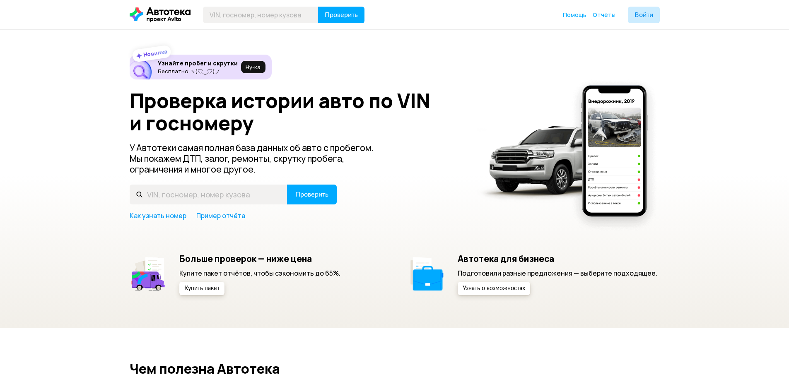
drag, startPoint x: 347, startPoint y: 252, endPoint x: 337, endPoint y: 242, distance: 14.1
click at [347, 252] on div "Новинка Узнайте пробег и скрутки Бесплатно ヽ(♡‿♡)ノ Ну‑ка Проверка истории авто …" at bounding box center [395, 175] width 530 height 241
click at [238, 200] on input "text" at bounding box center [209, 195] width 158 height 20
type input "А877МХ761"
click at [287, 185] on button "Проверить" at bounding box center [312, 195] width 50 height 20
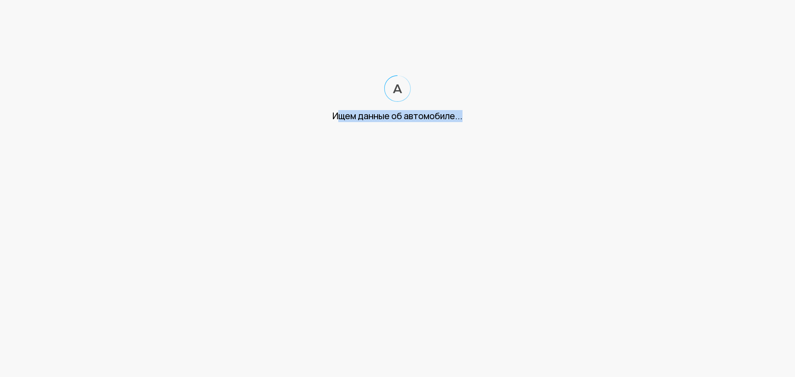
drag, startPoint x: 339, startPoint y: 114, endPoint x: 498, endPoint y: 121, distance: 159.5
click at [499, 120] on div "Ищем данные об автомобиле..." at bounding box center [397, 116] width 795 height 12
click at [498, 121] on div "Ищем данные об автомобиле..." at bounding box center [397, 116] width 795 height 12
drag, startPoint x: 455, startPoint y: 120, endPoint x: 323, endPoint y: 114, distance: 132.2
click at [324, 114] on div "Ищем данные об автомобиле..." at bounding box center [397, 116] width 795 height 12
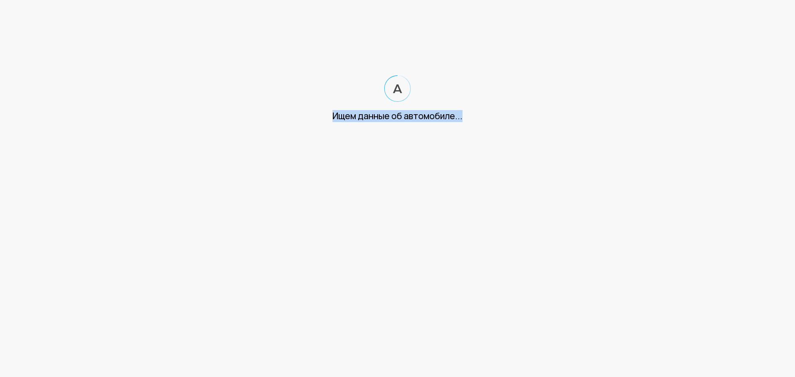
click at [323, 114] on div "Ищем данные об автомобиле..." at bounding box center [397, 116] width 795 height 12
drag, startPoint x: 418, startPoint y: 121, endPoint x: 528, endPoint y: 125, distance: 110.2
click at [528, 125] on html "Ищем данные об автомобиле..." at bounding box center [397, 69] width 795 height 139
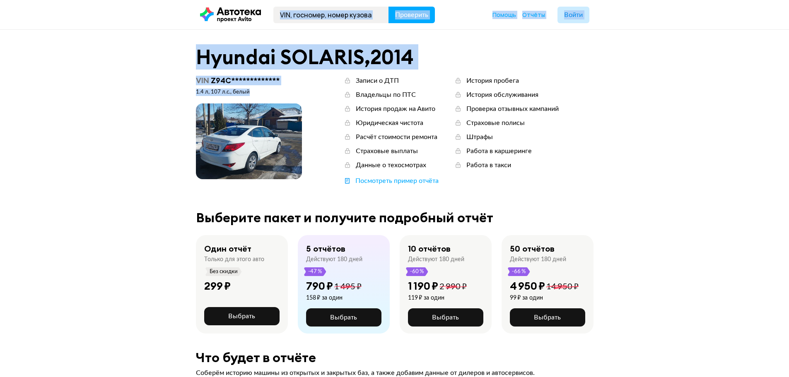
drag, startPoint x: 528, startPoint y: 125, endPoint x: 299, endPoint y: 119, distance: 229.0
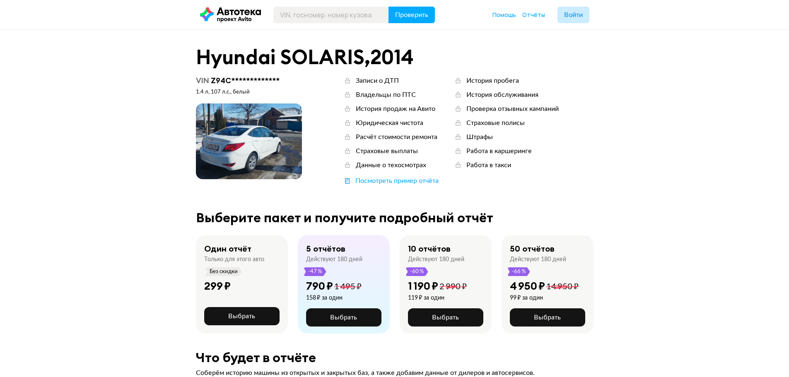
click at [401, 183] on div "Посмотреть пример отчёта" at bounding box center [396, 180] width 83 height 9
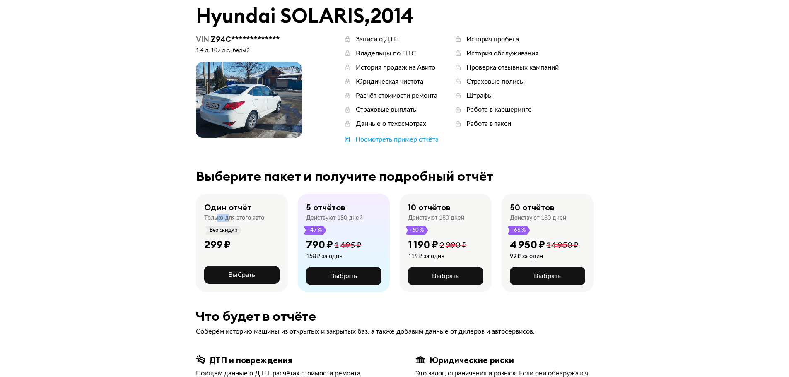
drag, startPoint x: 243, startPoint y: 224, endPoint x: 234, endPoint y: 219, distance: 10.8
click at [233, 219] on div "Только для этого авто" at bounding box center [234, 217] width 60 height 7
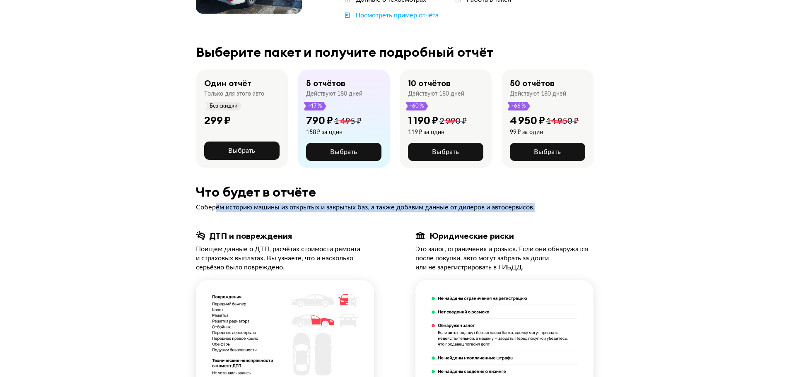
drag, startPoint x: 284, startPoint y: 211, endPoint x: 584, endPoint y: 205, distance: 300.2
click at [584, 205] on div "Соберём историю машины из открытых и закрытых баз, а также добавим данные от ди…" at bounding box center [394, 207] width 397 height 9
click at [237, 154] on span "Выбрать" at bounding box center [241, 150] width 27 height 7
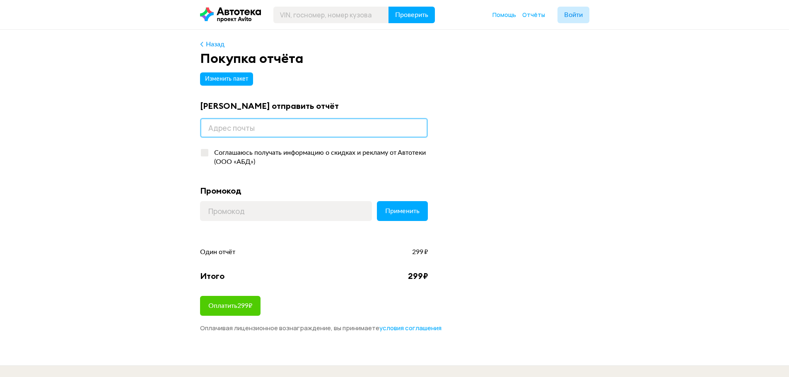
click at [274, 128] on input "email" at bounding box center [314, 128] width 228 height 20
type input "[EMAIL_ADDRESS][DOMAIN_NAME]"
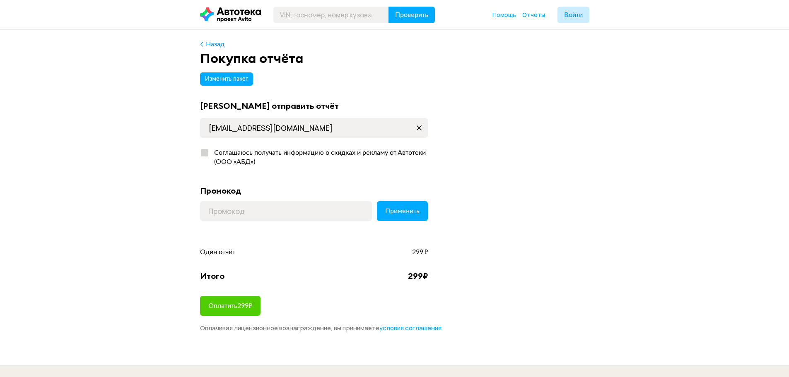
click at [238, 152] on div "Соглашаюсь получать информацию о скидках и рекламу от Автотеки (ООО «АБД»)" at bounding box center [318, 157] width 219 height 18
click at [205, 152] on input "Соглашаюсь получать информацию о скидках и рекламу от Автотеки (ООО «АБД»)" at bounding box center [202, 150] width 5 height 5
checkbox input "true"
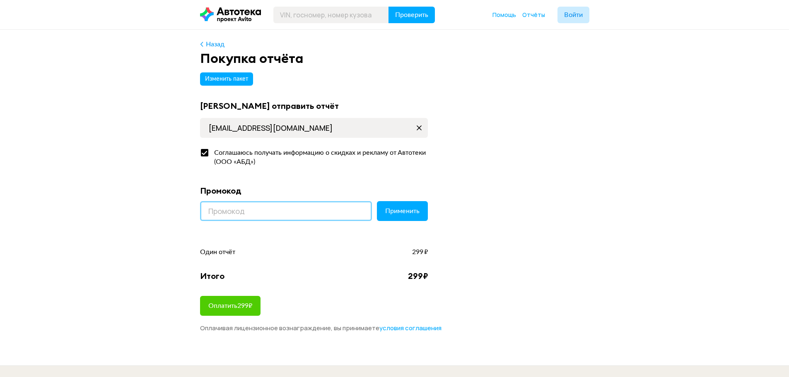
click at [290, 214] on input at bounding box center [286, 211] width 172 height 20
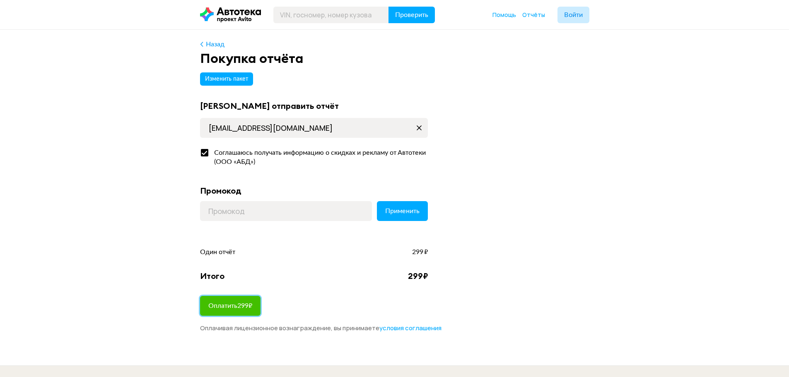
click at [243, 310] on button "Оплатить 299 ₽" at bounding box center [230, 306] width 60 height 20
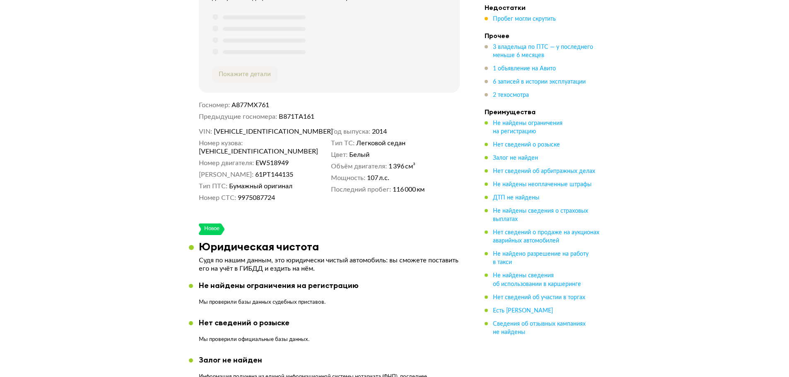
scroll to position [414, 0]
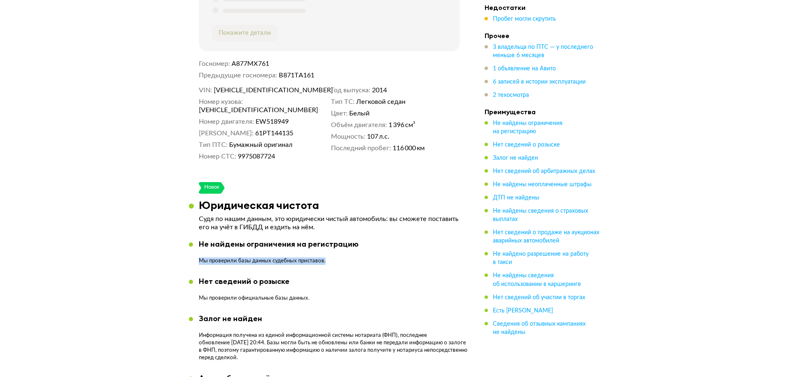
drag, startPoint x: 328, startPoint y: 250, endPoint x: 190, endPoint y: 250, distance: 138.7
click at [190, 250] on div "Не найдены ограничения на регистрацию Мы проверили базы данных судебных пристав…" at bounding box center [329, 255] width 281 height 31
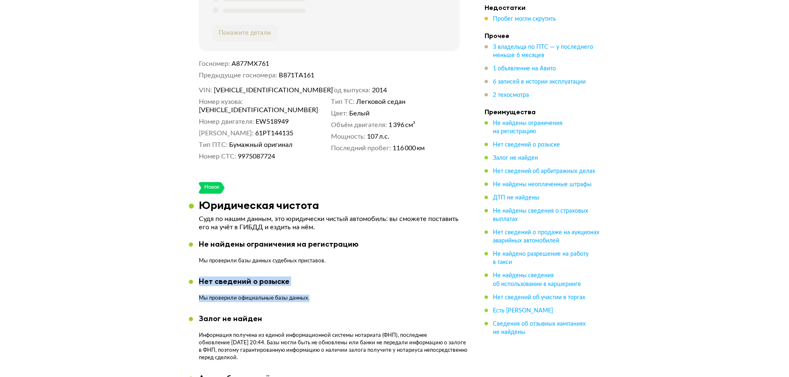
drag, startPoint x: 326, startPoint y: 286, endPoint x: 174, endPoint y: 273, distance: 152.1
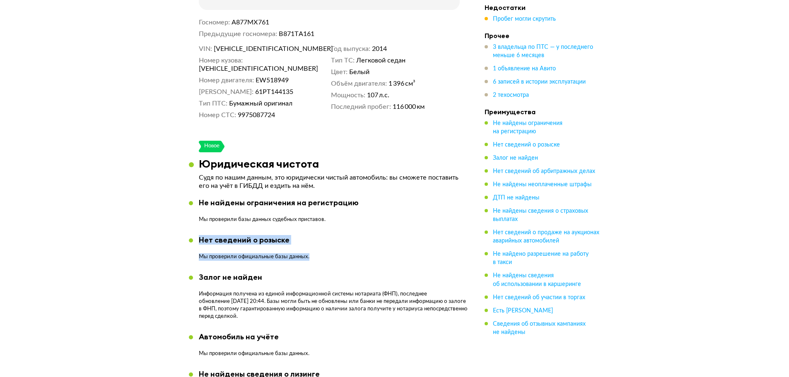
scroll to position [497, 0]
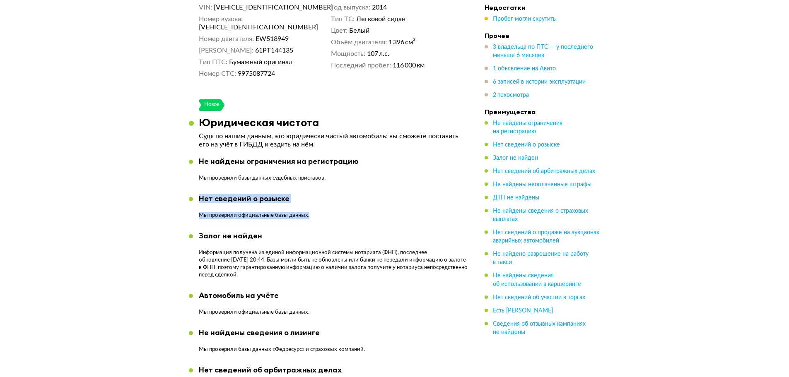
drag, startPoint x: 287, startPoint y: 265, endPoint x: 221, endPoint y: 251, distance: 67.6
click at [221, 251] on p "Информация получена из единой информационной системы нотариата (ФНП), последнее…" at bounding box center [334, 264] width 271 height 30
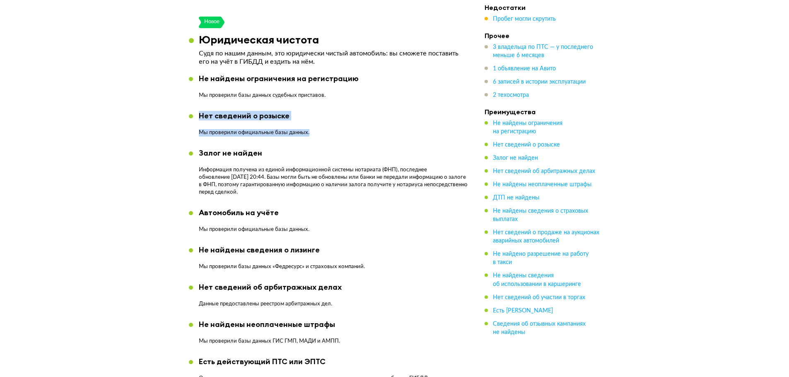
scroll to position [621, 0]
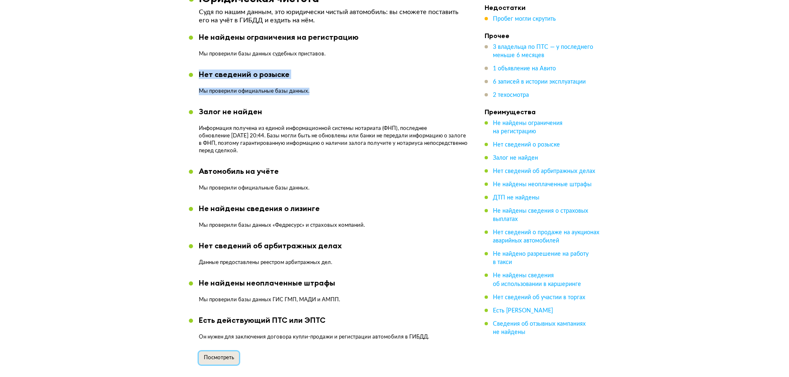
click at [222, 355] on span "Посмотреть" at bounding box center [219, 357] width 30 height 5
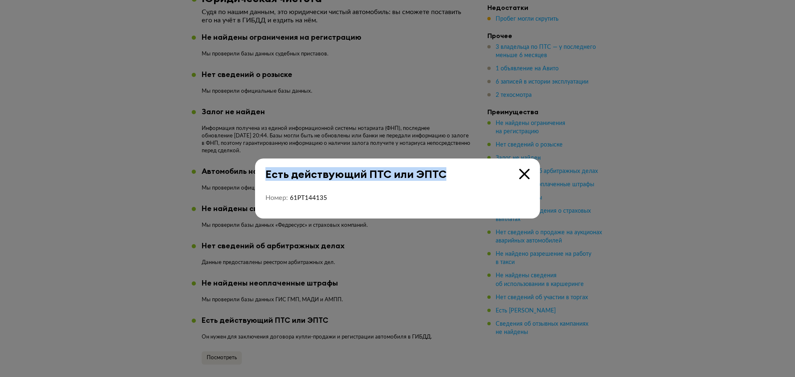
click at [530, 173] on div "Есть действующий ПТС или ЭПТС Номер 61РТ144135" at bounding box center [397, 189] width 285 height 60
click at [523, 175] on icon at bounding box center [524, 174] width 10 height 10
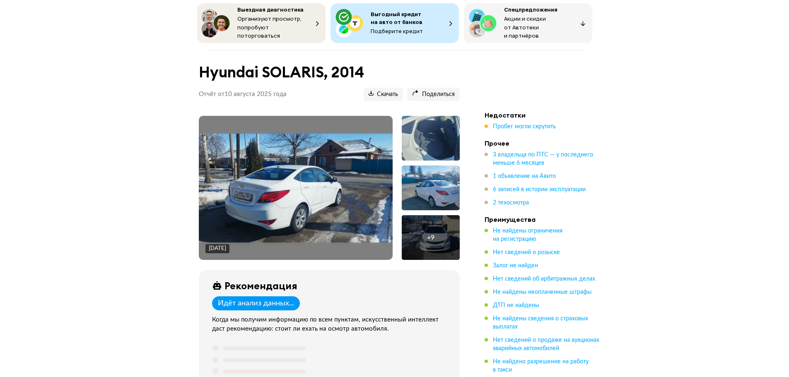
scroll to position [0, 0]
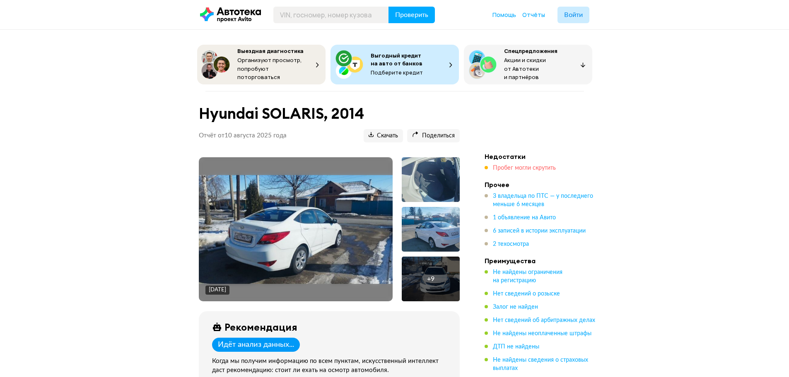
click at [525, 165] on span "Пробег могли скрутить" at bounding box center [524, 168] width 63 height 6
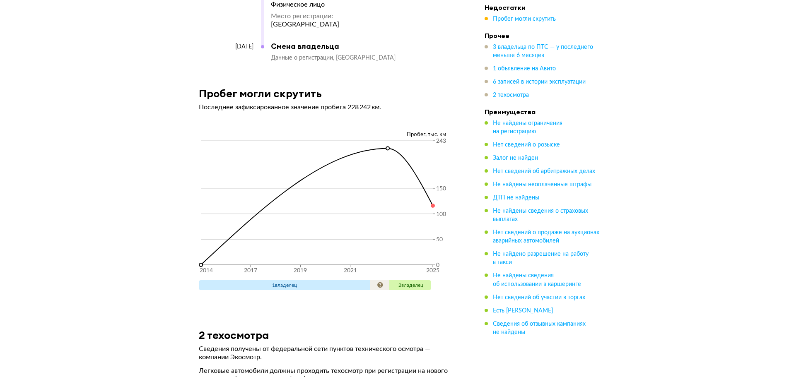
scroll to position [2569, 0]
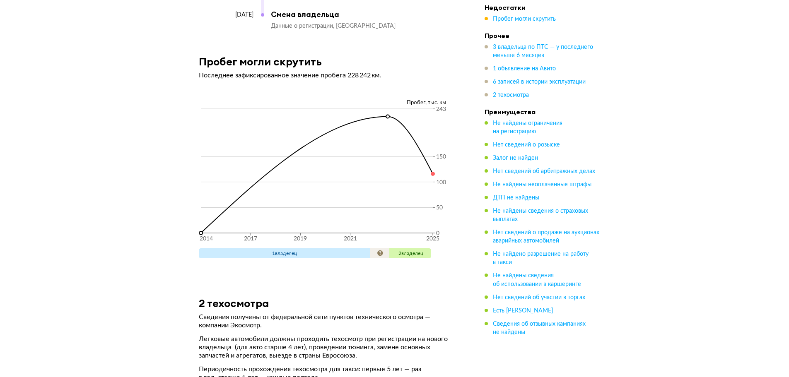
click at [408, 251] on span "2 владелец" at bounding box center [410, 253] width 25 height 5
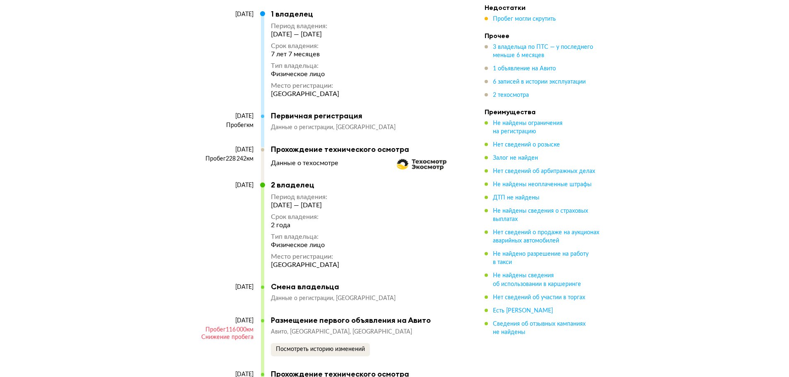
scroll to position [2031, 0]
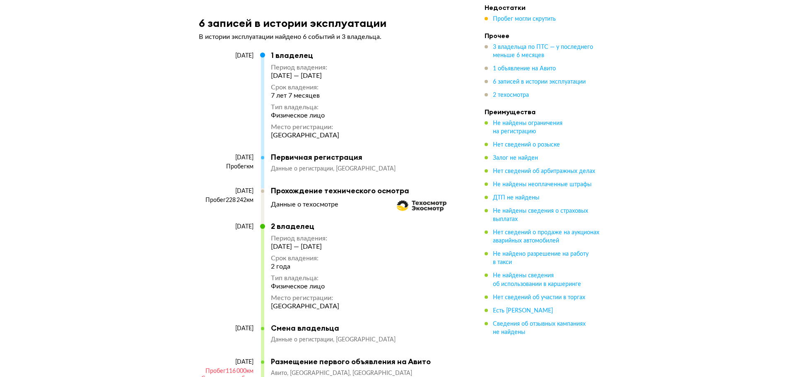
drag, startPoint x: 214, startPoint y: 184, endPoint x: 253, endPoint y: 183, distance: 38.1
click at [252, 197] on div "Пробег 228 242 км" at bounding box center [226, 200] width 55 height 7
click at [321, 222] on div "2 владелец Период владения : 4 марта 2023 — 4 марта 2025 Срок владения : 2 года…" at bounding box center [305, 266] width 68 height 89
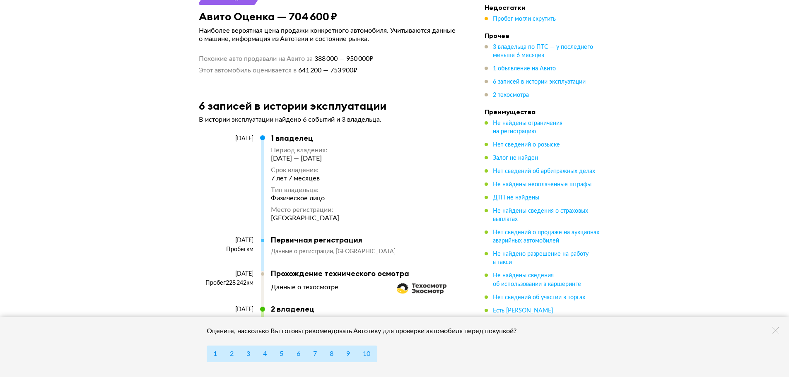
scroll to position [1989, 0]
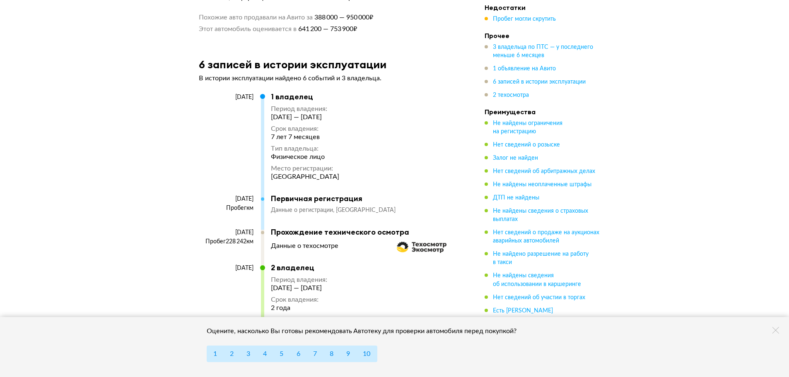
drag, startPoint x: 382, startPoint y: 103, endPoint x: 324, endPoint y: 102, distance: 58.0
click at [324, 102] on div "21 октября 2014 1 владелец Период владения : 21 октября 2014 — 23 мая 2022 Срок…" at bounding box center [325, 143] width 253 height 102
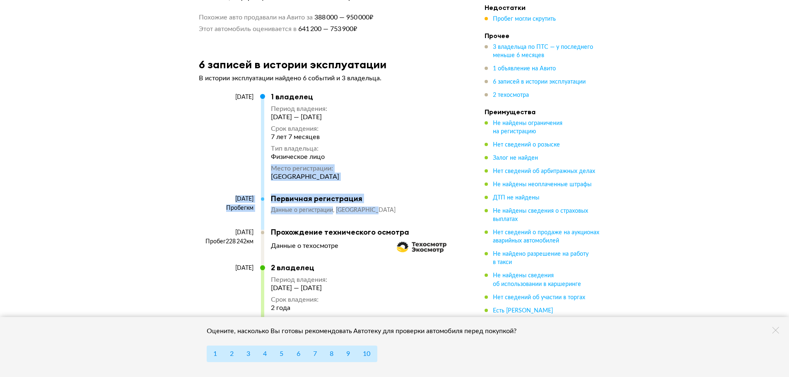
drag, startPoint x: 344, startPoint y: 144, endPoint x: 372, endPoint y: 193, distance: 55.7
click at [372, 193] on div "21 октября 2014 1 владелец Период владения : 21 октября 2014 — 23 мая 2022 Срок…" at bounding box center [325, 159] width 253 height 135
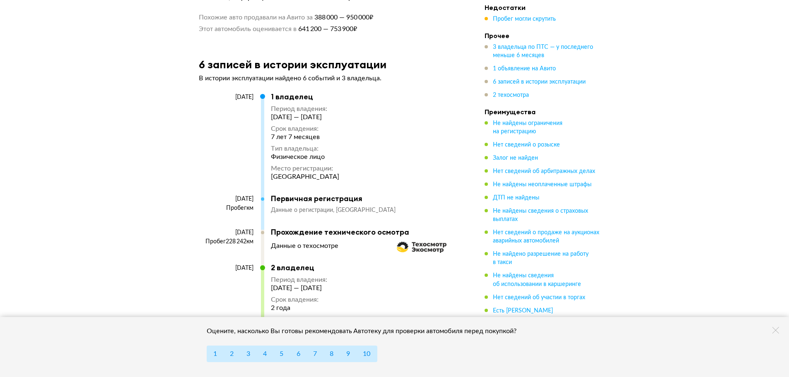
click at [409, 207] on div "Данные о регистрации Ростовская область" at bounding box center [361, 211] width 181 height 8
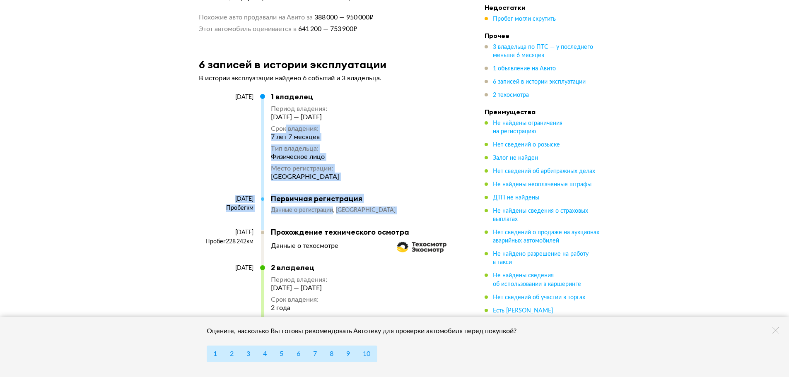
drag, startPoint x: 409, startPoint y: 196, endPoint x: 286, endPoint y: 108, distance: 151.3
click at [286, 106] on div "21 октября 2014 1 владелец Период владения : 21 октября 2014 — 23 мая 2022 Срок…" at bounding box center [325, 159] width 253 height 135
click at [332, 173] on div "Ростовская область" at bounding box center [305, 177] width 68 height 8
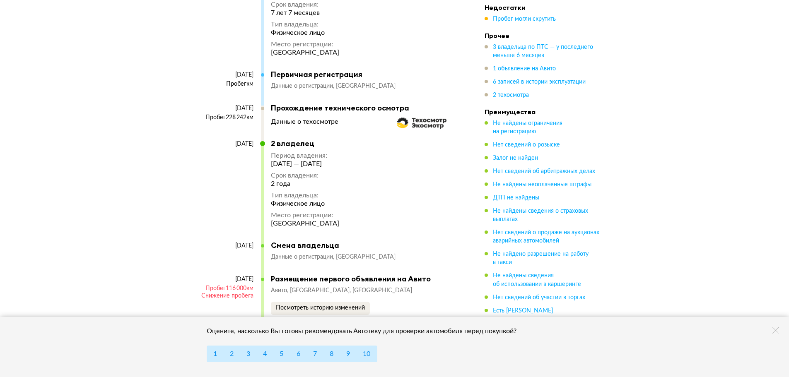
scroll to position [2196, 0]
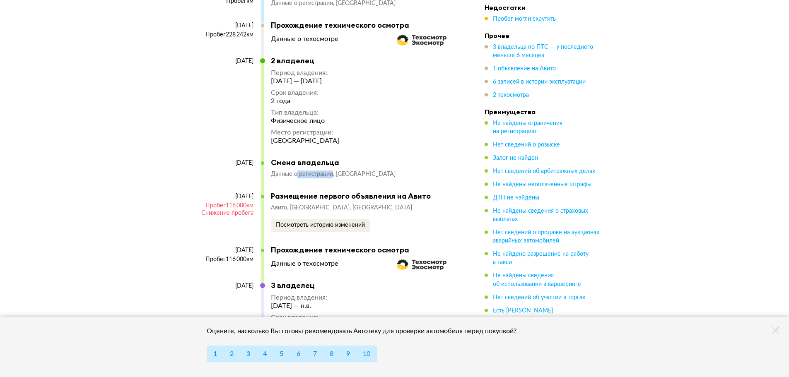
drag, startPoint x: 297, startPoint y: 157, endPoint x: 346, endPoint y: 162, distance: 49.1
click at [345, 171] on div "Данные о регистрации Ростовская область" at bounding box center [361, 175] width 181 height 8
drag, startPoint x: 420, startPoint y: 178, endPoint x: 297, endPoint y: 179, distance: 123.0
click at [297, 192] on div "Размещение первого объявления на Авито" at bounding box center [361, 196] width 181 height 9
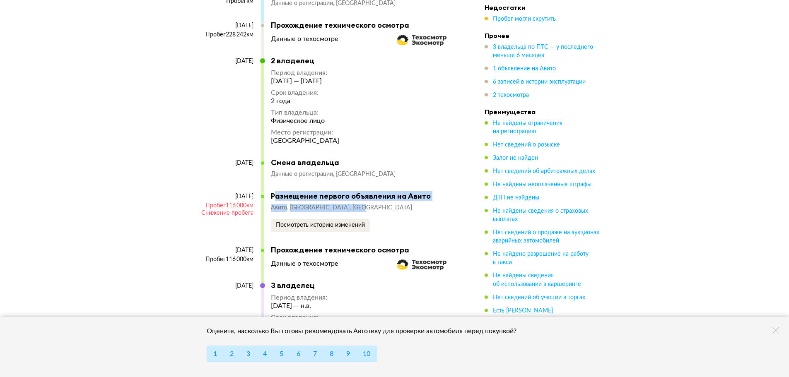
drag, startPoint x: 276, startPoint y: 179, endPoint x: 378, endPoint y: 187, distance: 103.0
click at [373, 192] on div "Размещение первого объявления на Авито Авито Ростовская область, Шахты Посмотре…" at bounding box center [361, 212] width 181 height 40
click at [385, 192] on div "Размещение первого объявления на Авито Авито Ростовская область, Шахты Посмотре…" at bounding box center [361, 212] width 181 height 40
click at [395, 192] on div "Размещение первого объявления на Авито" at bounding box center [361, 196] width 181 height 9
click at [396, 192] on div "Размещение первого объявления на Авито" at bounding box center [361, 196] width 181 height 9
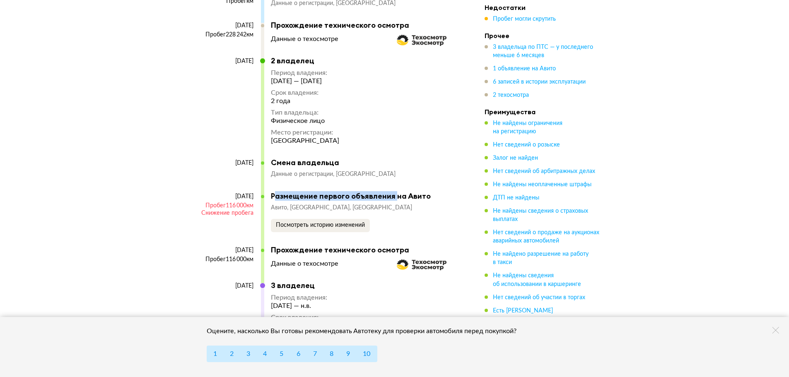
click at [396, 192] on div "Размещение первого объявления на Авито" at bounding box center [361, 196] width 181 height 9
click at [350, 176] on div "4 марта 2023 Смена владельца Данные о регистрации Ростовская область" at bounding box center [325, 175] width 253 height 34
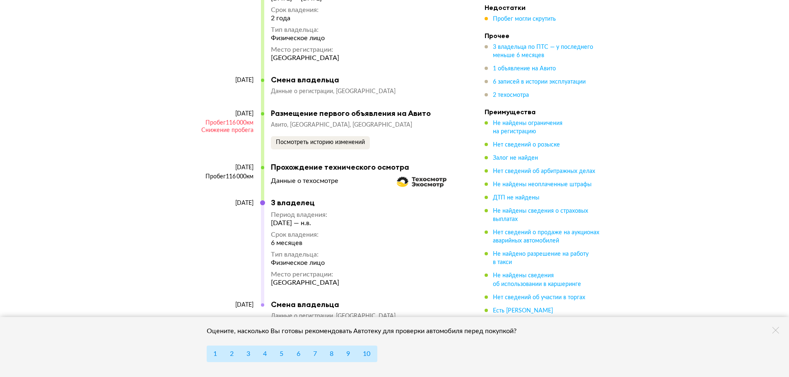
scroll to position [2321, 0]
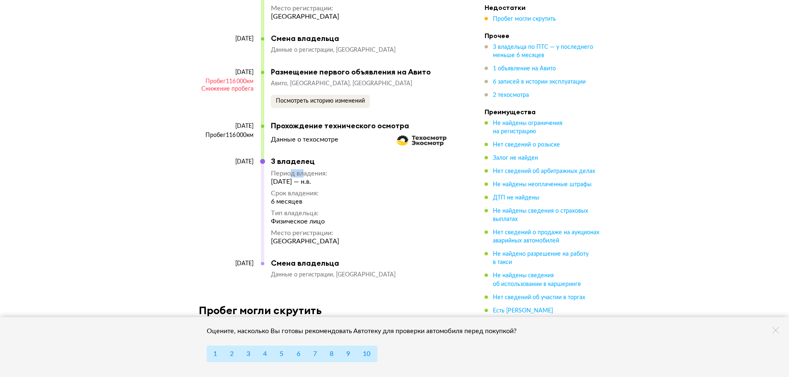
drag, startPoint x: 306, startPoint y: 161, endPoint x: 291, endPoint y: 160, distance: 14.5
click at [291, 169] on div "Период владения :" at bounding box center [305, 173] width 68 height 8
click at [310, 178] on div "4 марта 2025 — н.в." at bounding box center [305, 182] width 68 height 8
drag, startPoint x: 292, startPoint y: 158, endPoint x: 331, endPoint y: 160, distance: 38.6
click at [330, 169] on div "Период владения :" at bounding box center [305, 173] width 68 height 8
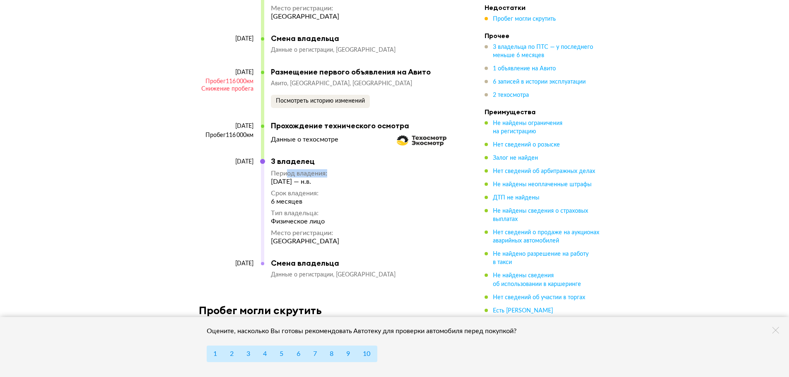
click at [333, 169] on div "Период владения :" at bounding box center [305, 173] width 68 height 8
drag, startPoint x: 333, startPoint y: 161, endPoint x: 292, endPoint y: 161, distance: 41.0
click at [294, 161] on div "4 марта 2025 3 владелец Период владения : 4 марта 2025 — н.в. Срок владения : 6…" at bounding box center [325, 208] width 253 height 102
click at [292, 169] on div "Период владения :" at bounding box center [305, 173] width 68 height 8
drag, startPoint x: 294, startPoint y: 161, endPoint x: 323, endPoint y: 161, distance: 29.0
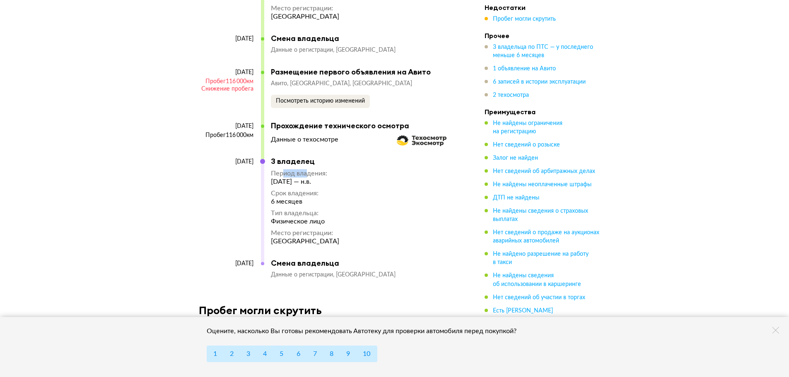
click at [310, 169] on div "Период владения :" at bounding box center [305, 173] width 68 height 8
click at [323, 169] on div "Период владения :" at bounding box center [305, 173] width 68 height 8
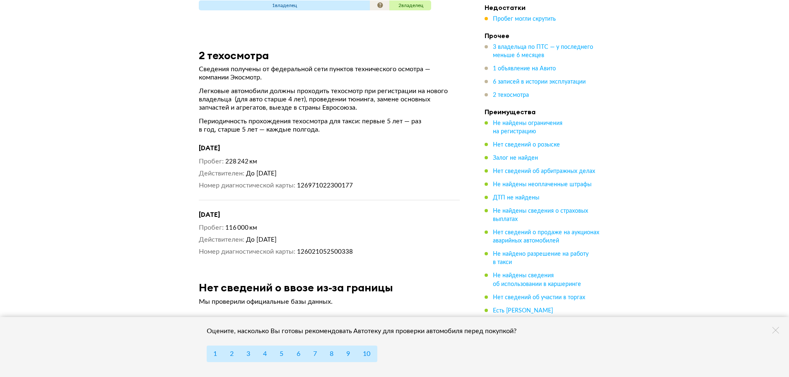
scroll to position [2983, 0]
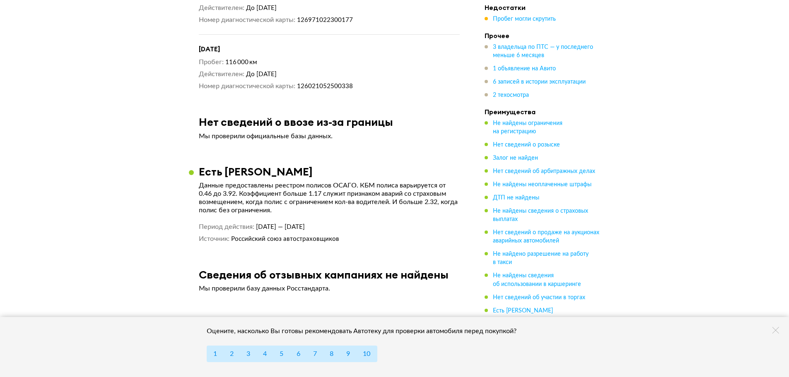
drag, startPoint x: 327, startPoint y: 209, endPoint x: 361, endPoint y: 207, distance: 34.0
click at [362, 207] on article "Есть полис ОСАГО Данные предоставлены реестром полисов ОСАГО. КБМ полиса варьир…" at bounding box center [329, 204] width 281 height 78
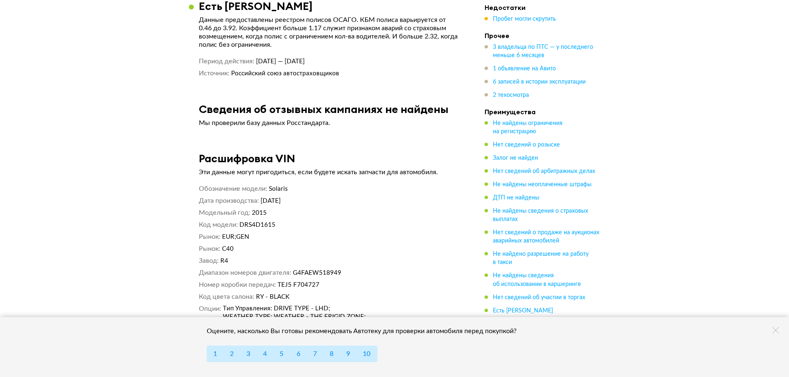
scroll to position [3190, 0]
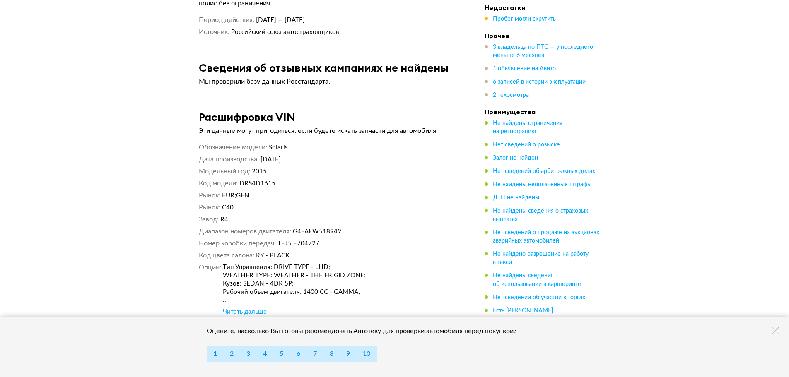
click at [255, 308] on div "Читать дальше" at bounding box center [245, 312] width 44 height 8
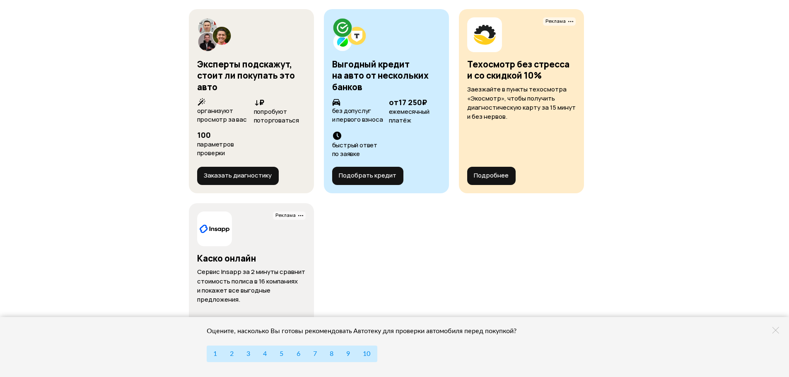
scroll to position [3604, 0]
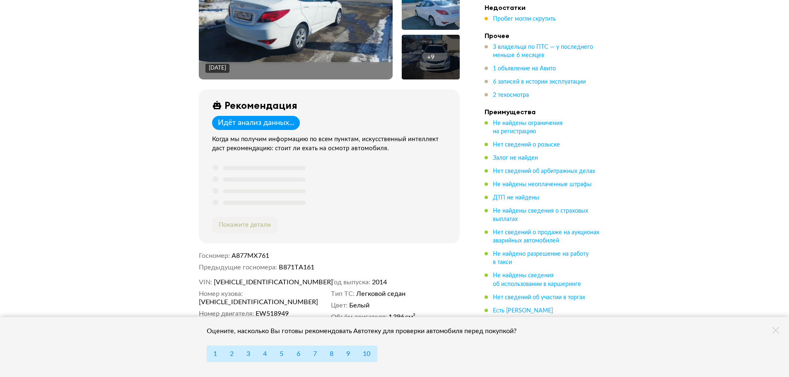
drag, startPoint x: 401, startPoint y: 161, endPoint x: 359, endPoint y: 144, distance: 45.3
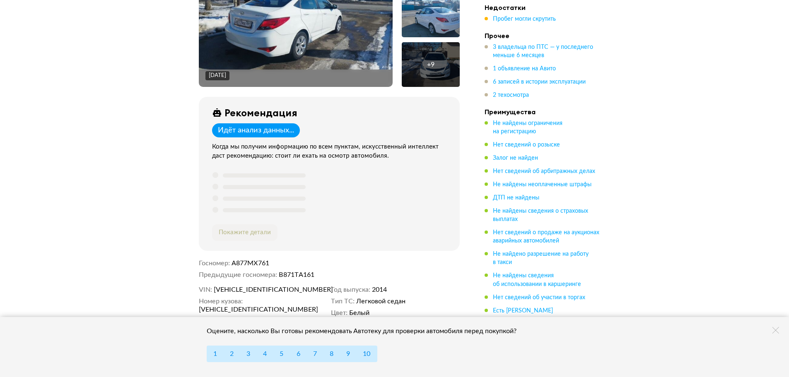
click at [254, 130] on div "Идёт анализ данных..." at bounding box center [256, 130] width 76 height 9
click at [258, 127] on div "Идёт анализ данных..." at bounding box center [256, 130] width 76 height 9
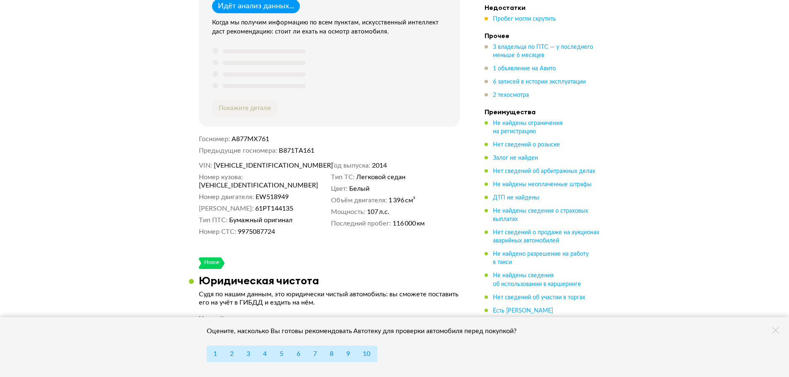
click at [375, 212] on span "107 л.с." at bounding box center [378, 212] width 22 height 8
drag, startPoint x: 293, startPoint y: 155, endPoint x: 286, endPoint y: 156, distance: 6.3
click at [286, 156] on div "20 февраля 2025 года + 9 Рекомендация Идёт анализ данных... Когда мы получим ин…" at bounding box center [329, 32] width 281 height 426
drag, startPoint x: 321, startPoint y: 149, endPoint x: 278, endPoint y: 152, distance: 43.1
click at [278, 152] on dl "Предыдущие госномера В871ТА161" at bounding box center [329, 151] width 261 height 8
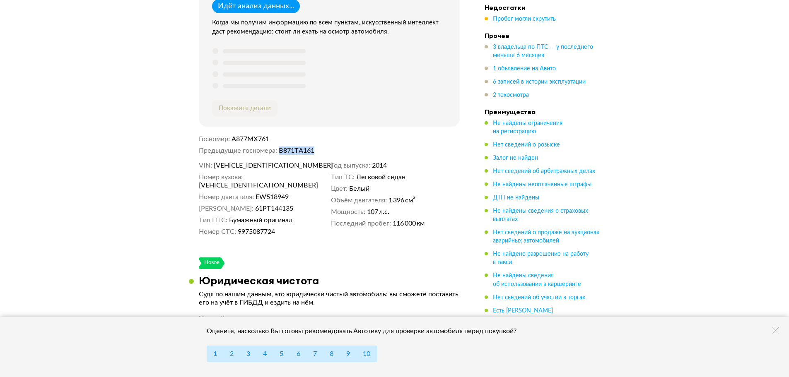
copy dd "В871ТА161"
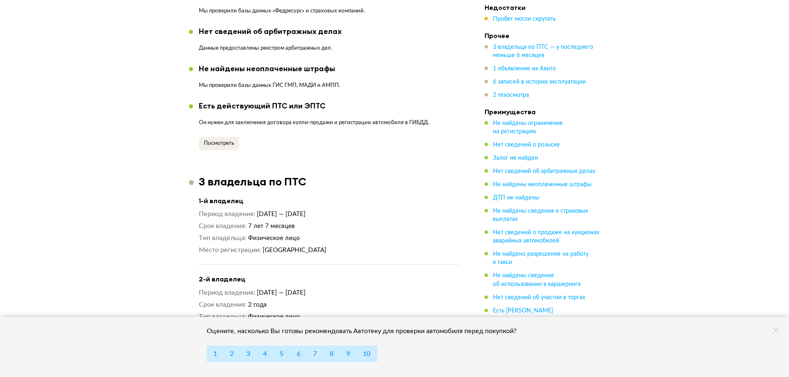
scroll to position [670, 0]
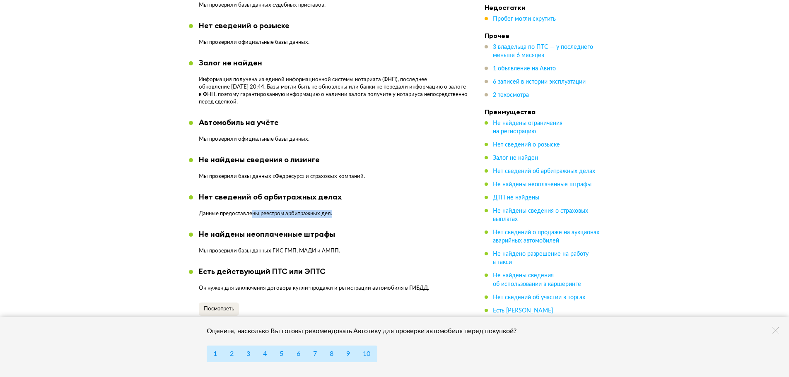
drag, startPoint x: 342, startPoint y: 206, endPoint x: 251, endPoint y: 207, distance: 90.7
click at [251, 207] on div "Нет сведений об арбитражных делах Данные предоставлены реестром арбитражных дел." at bounding box center [329, 208] width 281 height 31
click at [220, 306] on span "Посмотреть" at bounding box center [219, 308] width 30 height 5
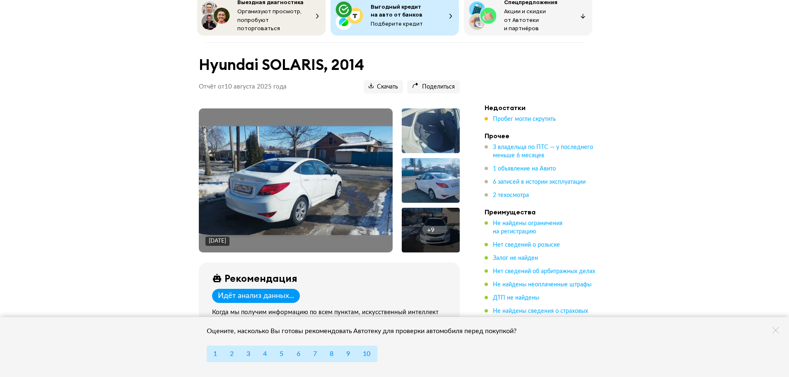
scroll to position [0, 0]
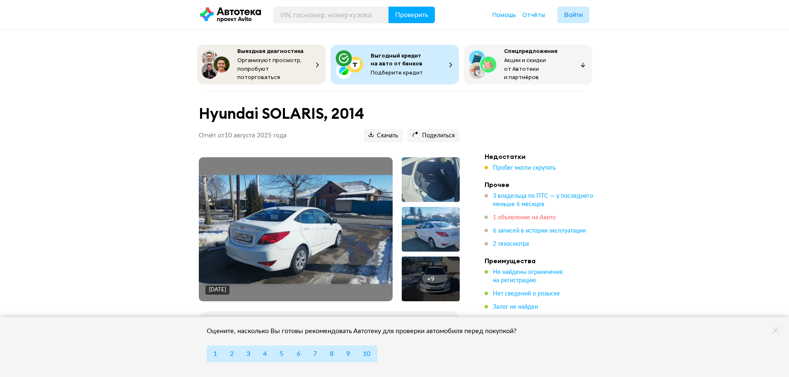
click at [544, 217] on span "1 объявление на Авито" at bounding box center [524, 218] width 63 height 6
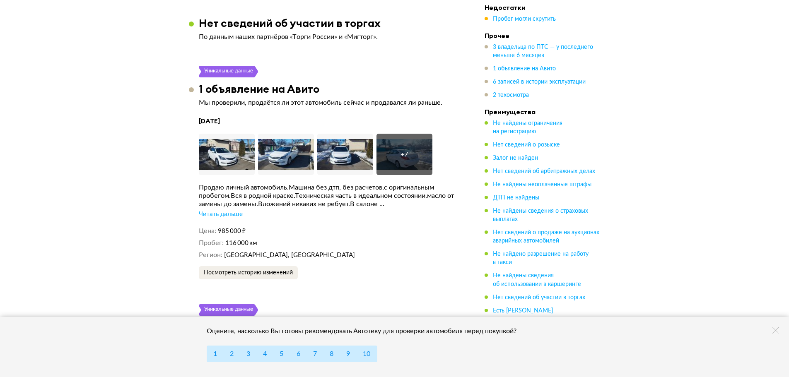
scroll to position [1647, 0]
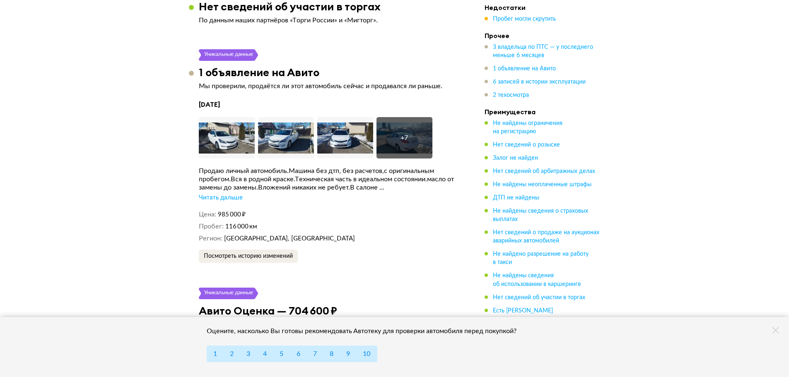
drag, startPoint x: 361, startPoint y: 172, endPoint x: 362, endPoint y: 183, distance: 10.8
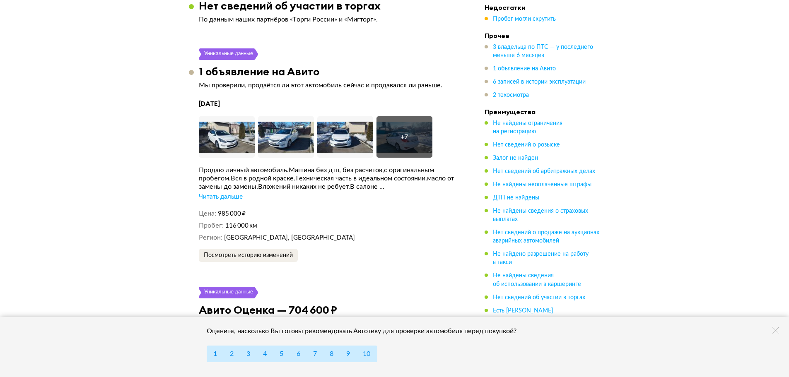
click at [223, 193] on div "Читать дальше" at bounding box center [221, 197] width 44 height 8
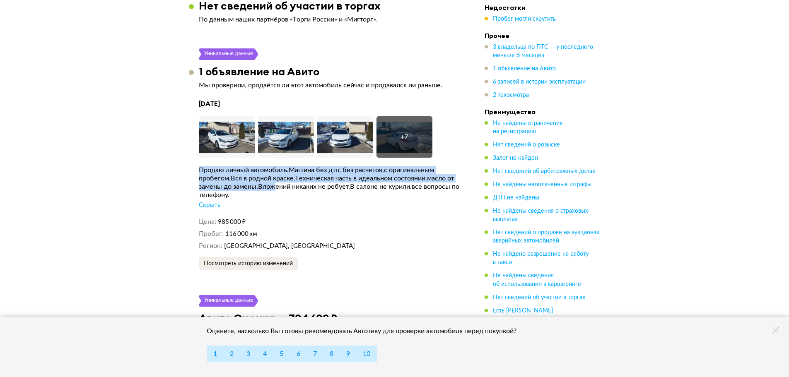
drag, startPoint x: 277, startPoint y: 171, endPoint x: 195, endPoint y: 154, distance: 83.9
click at [195, 154] on article "Уникальные данные 1 объявление на Авито Мы проверили, продаётся ли этот автомоб…" at bounding box center [329, 159] width 281 height 222
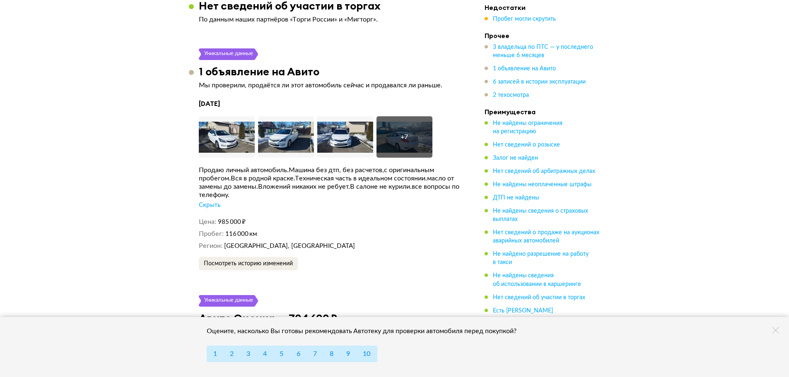
drag, startPoint x: 331, startPoint y: 169, endPoint x: 347, endPoint y: 174, distance: 16.5
click at [331, 169] on div "Продаю личный автомобиль.Машина без дтп, без расчетов,с оригинальным пробегом.В…" at bounding box center [329, 182] width 261 height 33
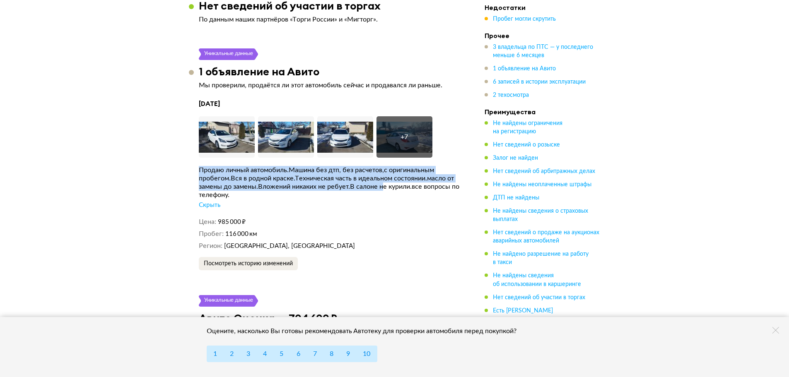
drag, startPoint x: 385, startPoint y: 176, endPoint x: 178, endPoint y: 157, distance: 207.8
click at [294, 170] on div "Продаю личный автомобиль.Машина без дтп, без расчетов,с оригинальным пробегом.В…" at bounding box center [329, 182] width 261 height 33
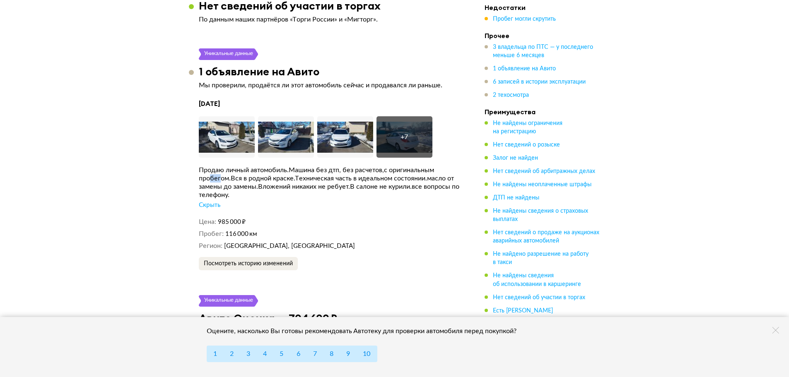
drag, startPoint x: 220, startPoint y: 161, endPoint x: 205, endPoint y: 163, distance: 14.5
click at [208, 166] on div "Продаю личный автомобиль.Машина без дтп, без расчетов,с оригинальным пробегом.В…" at bounding box center [329, 182] width 261 height 33
click at [205, 166] on div "Продаю личный автомобиль.Машина без дтп, без расчетов,с оригинальным пробегом.В…" at bounding box center [329, 182] width 261 height 33
drag, startPoint x: 195, startPoint y: 163, endPoint x: 225, endPoint y: 161, distance: 29.9
click at [225, 161] on article "Уникальные данные 1 объявление на Авито Мы проверили, продаётся ли этот автомоб…" at bounding box center [329, 159] width 281 height 222
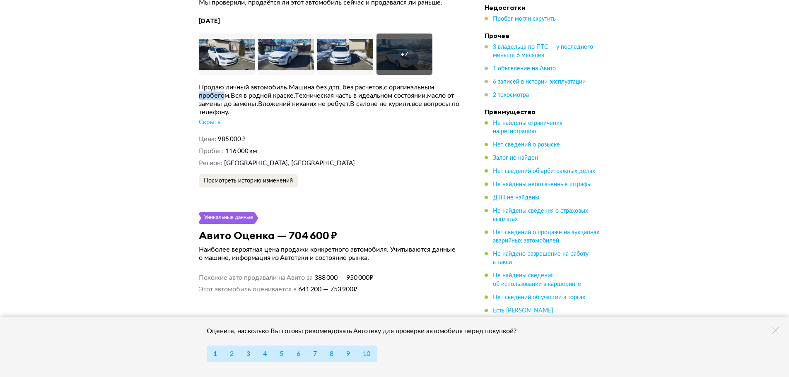
scroll to position [1779, 0]
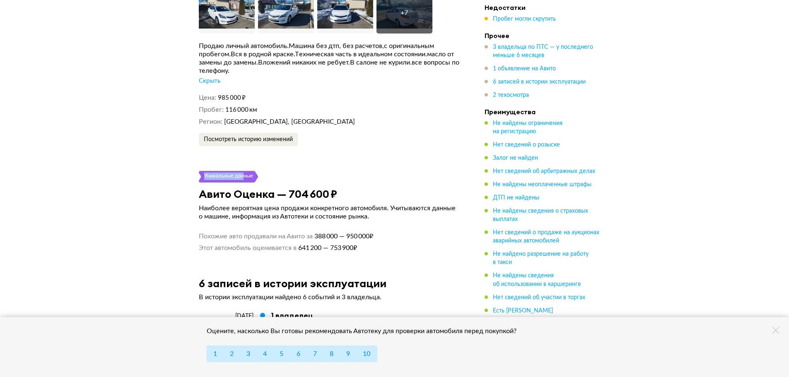
drag, startPoint x: 203, startPoint y: 159, endPoint x: 243, endPoint y: 163, distance: 39.9
click at [243, 171] on div "Уникальные данные" at bounding box center [228, 177] width 59 height 12
click at [347, 188] on div "Авито Оценка — 704 600 ₽" at bounding box center [329, 194] width 281 height 13
drag, startPoint x: 338, startPoint y: 185, endPoint x: 249, endPoint y: 178, distance: 89.3
click at [249, 188] on div "Авито Оценка — 704 600 ₽" at bounding box center [329, 194] width 281 height 13
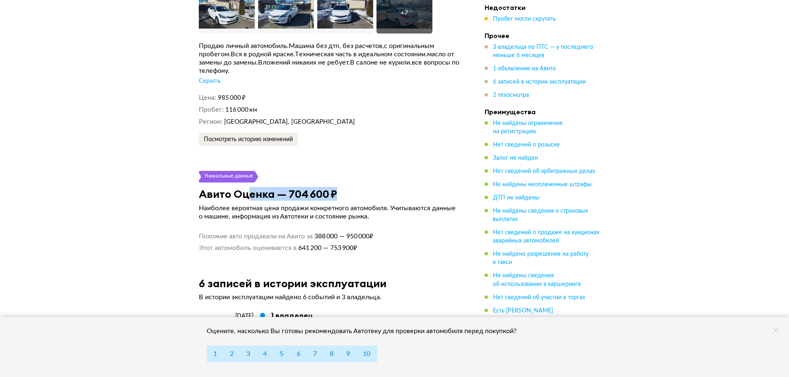
click at [250, 188] on h3 "Авито Оценка — 704 600 ₽" at bounding box center [268, 194] width 138 height 13
drag, startPoint x: 211, startPoint y: 179, endPoint x: 287, endPoint y: 185, distance: 76.8
click at [279, 188] on h3 "Авито Оценка — 704 600 ₽" at bounding box center [268, 194] width 138 height 13
click at [349, 188] on article "Уникальные данные Авито Оценка — 704 600 ₽ Наиболее вероятная цена продажи конк…" at bounding box center [329, 211] width 281 height 81
drag, startPoint x: 230, startPoint y: 177, endPoint x: 367, endPoint y: 185, distance: 136.9
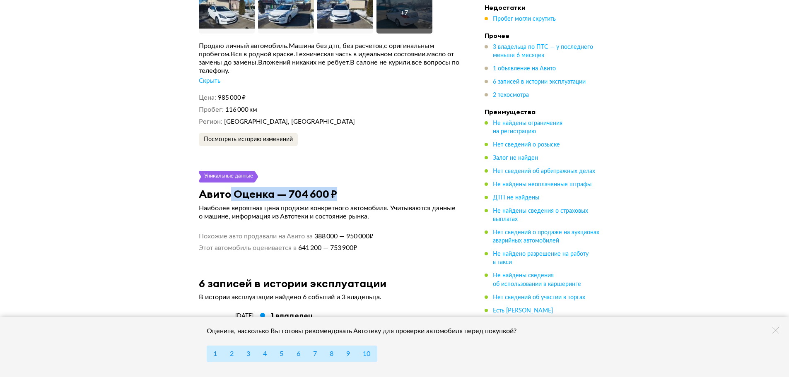
click at [361, 188] on div "Авито Оценка — 704 600 ₽" at bounding box center [329, 194] width 281 height 13
click at [376, 188] on div "Авито Оценка — 704 600 ₽" at bounding box center [329, 194] width 281 height 13
drag, startPoint x: 354, startPoint y: 181, endPoint x: 186, endPoint y: 174, distance: 167.8
click at [186, 174] on div "Выездная диагностика Организуют просмотр, попробуют поторговаться Выгодный кред…" at bounding box center [394, 278] width 789 height 4035
drag, startPoint x: 200, startPoint y: 174, endPoint x: 402, endPoint y: 184, distance: 203.1
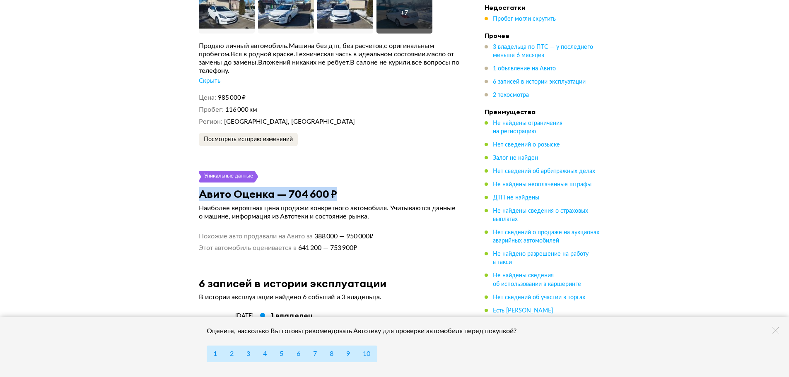
click at [402, 188] on div "Авито Оценка — 704 600 ₽" at bounding box center [329, 194] width 281 height 13
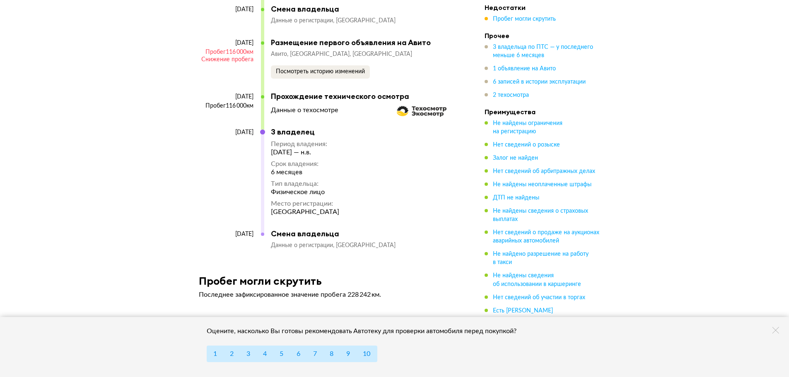
scroll to position [2317, 0]
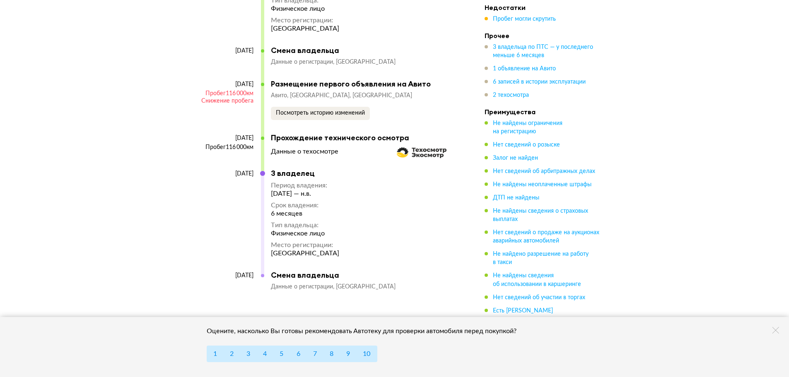
click at [414, 147] on img at bounding box center [422, 152] width 50 height 11
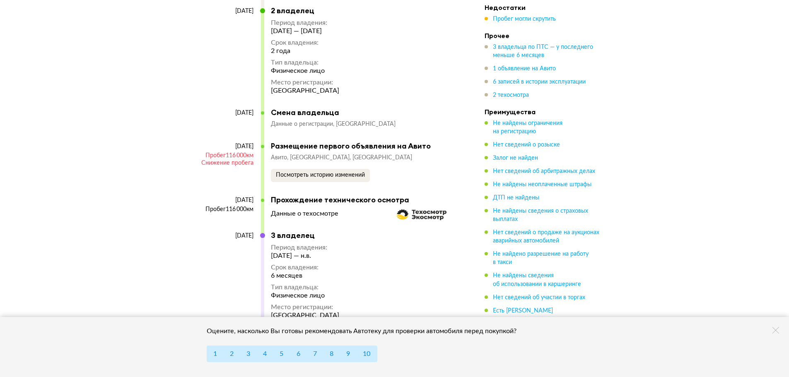
scroll to position [2193, 0]
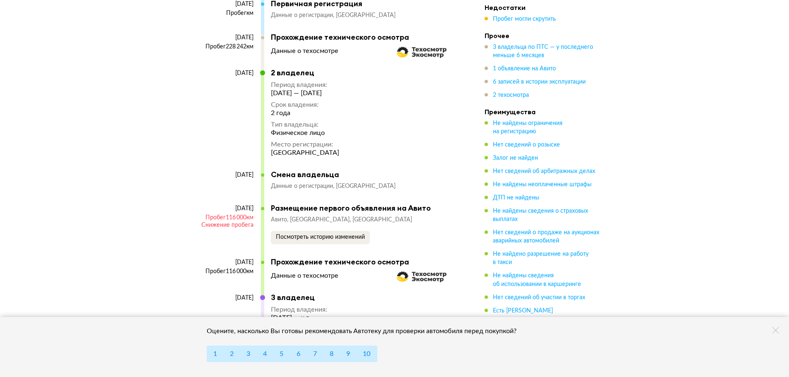
click at [301, 47] on div "Данные о техосмотре" at bounding box center [304, 51] width 67 height 8
drag, startPoint x: 262, startPoint y: 34, endPoint x: 260, endPoint y: 37, distance: 4.5
click at [262, 35] on div at bounding box center [262, 53] width 3 height 36
click at [260, 37] on div "17 февраля 2023 Пробег 228 242 км" at bounding box center [230, 51] width 62 height 34
click at [260, 38] on div "17 февраля 2023 Пробег 228 242 км" at bounding box center [231, 51] width 65 height 36
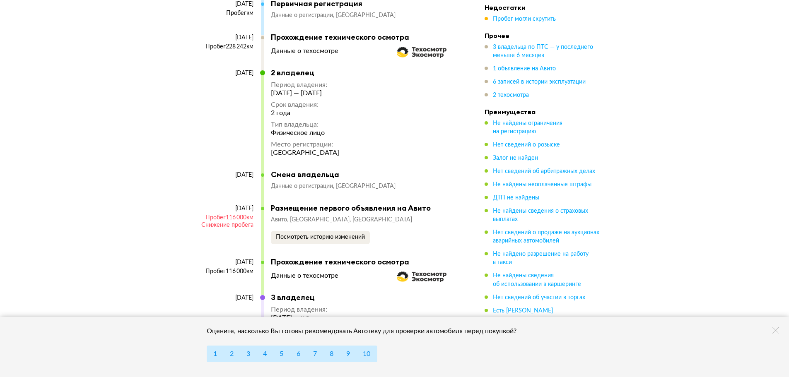
click at [265, 33] on div "17 февраля 2023 Пробег 228 242 км Прохождение технического осмотра Данные о тех…" at bounding box center [325, 51] width 253 height 36
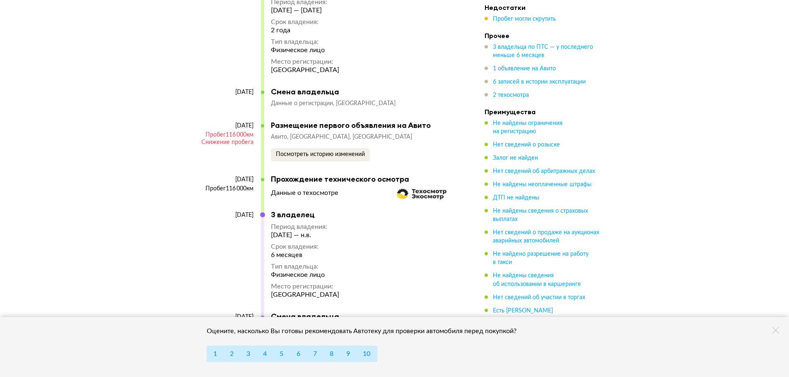
drag, startPoint x: 287, startPoint y: 181, endPoint x: 274, endPoint y: 178, distance: 13.6
click at [286, 189] on div "Данные о техосмотре" at bounding box center [304, 193] width 67 height 8
click at [258, 179] on div "3 марта 2025 Пробег 116 000 км" at bounding box center [230, 193] width 62 height 34
drag, startPoint x: 262, startPoint y: 178, endPoint x: 326, endPoint y: 183, distance: 64.7
click at [326, 183] on div "3 марта 2025 Пробег 116 000 км Прохождение технического осмотра Данные о техосм…" at bounding box center [325, 193] width 253 height 36
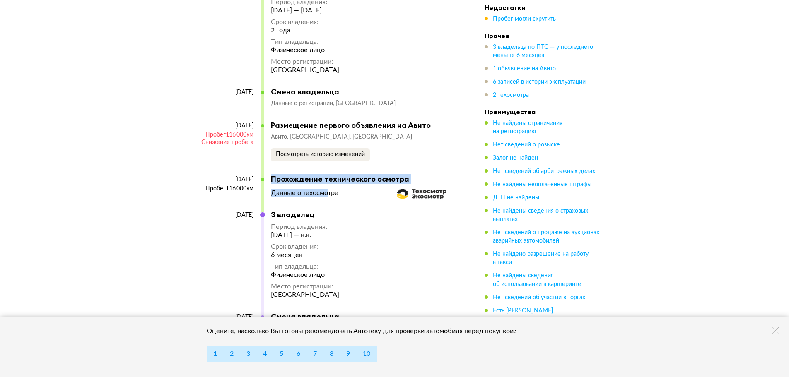
click at [326, 189] on div "Данные о техосмотре" at bounding box center [304, 193] width 67 height 8
click at [427, 189] on img at bounding box center [422, 194] width 50 height 11
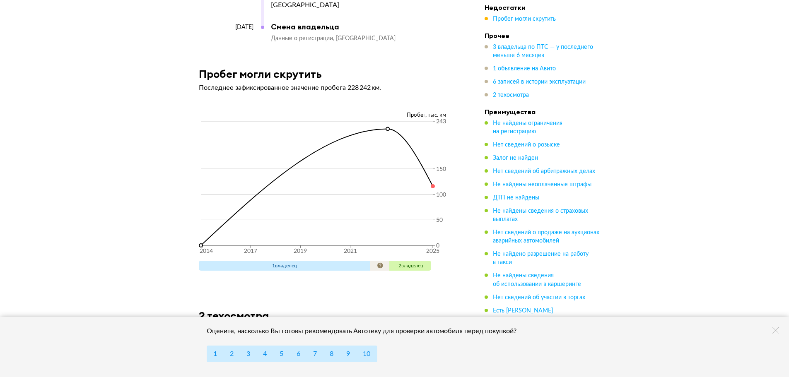
scroll to position [2524, 0]
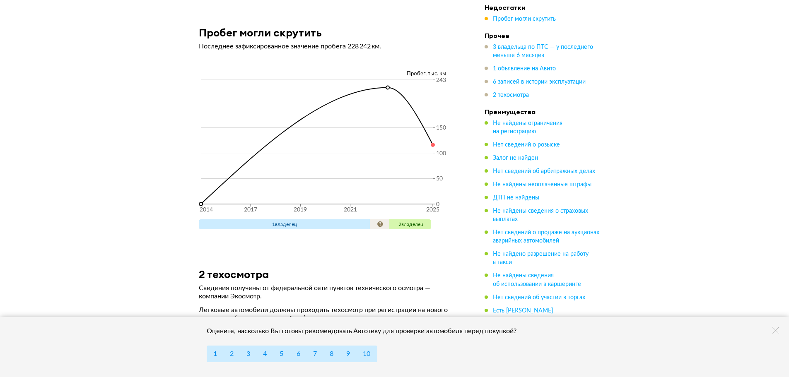
click at [405, 222] on span "2 владелец" at bounding box center [410, 224] width 25 height 5
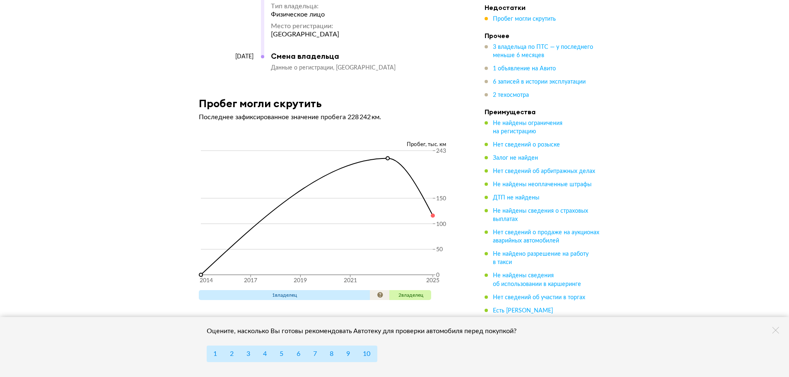
scroll to position [2577, 0]
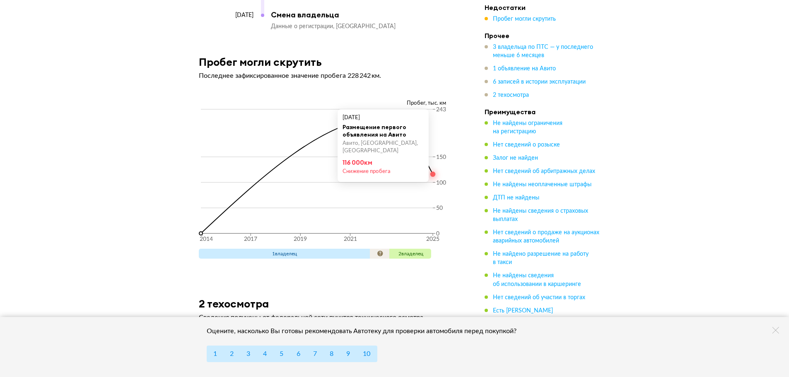
click at [432, 172] on circle at bounding box center [432, 174] width 5 height 5
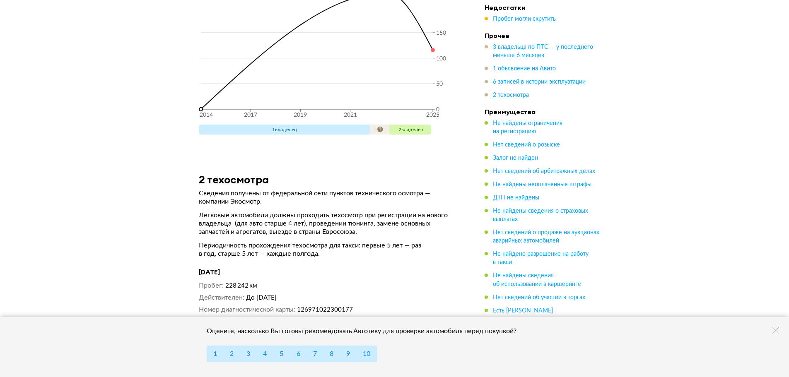
scroll to position [2784, 0]
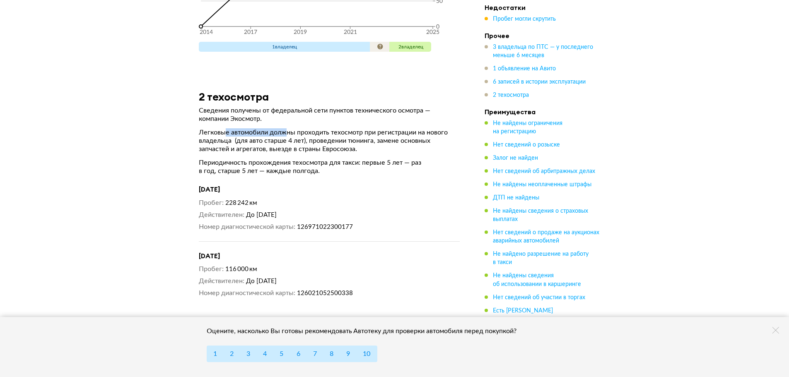
drag, startPoint x: 225, startPoint y: 116, endPoint x: 286, endPoint y: 121, distance: 61.5
click at [288, 128] on p "Легковые автомобили должны проходить техосмотр при регистрации на нового владел…" at bounding box center [329, 140] width 261 height 25
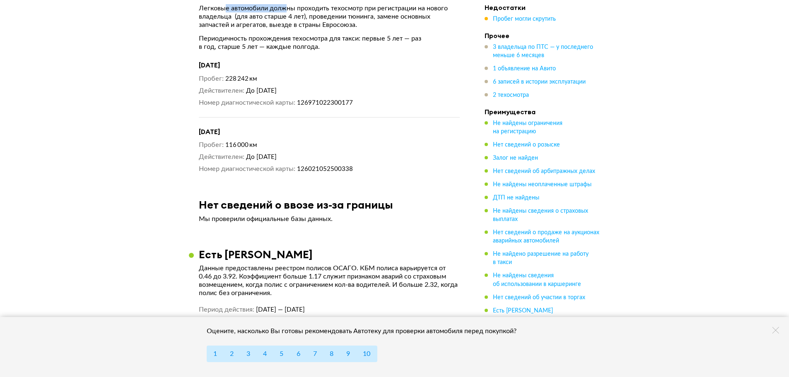
scroll to position [2950, 0]
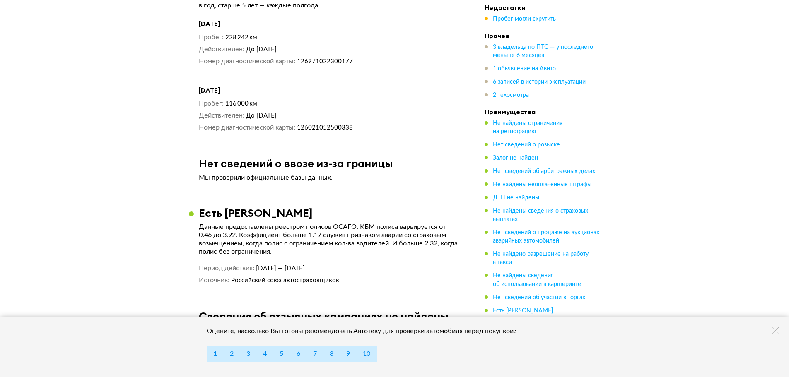
drag, startPoint x: 274, startPoint y: 97, endPoint x: 344, endPoint y: 104, distance: 69.9
click at [344, 111] on dd "До 3 марта 2026 года" at bounding box center [353, 115] width 214 height 9
click at [352, 125] on span "126021052500338" at bounding box center [325, 128] width 56 height 6
drag, startPoint x: 358, startPoint y: 106, endPoint x: 300, endPoint y: 108, distance: 58.0
click at [299, 108] on div "Пробег 116 000 км Действителен До 3 марта 2026 года Номер диагностической карты…" at bounding box center [329, 115] width 261 height 33
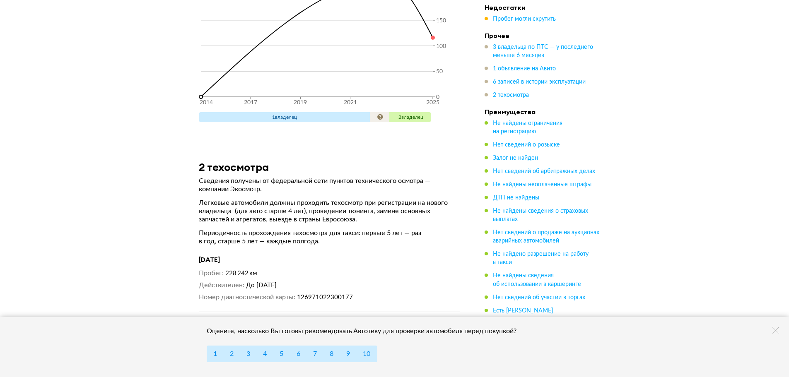
scroll to position [2590, 0]
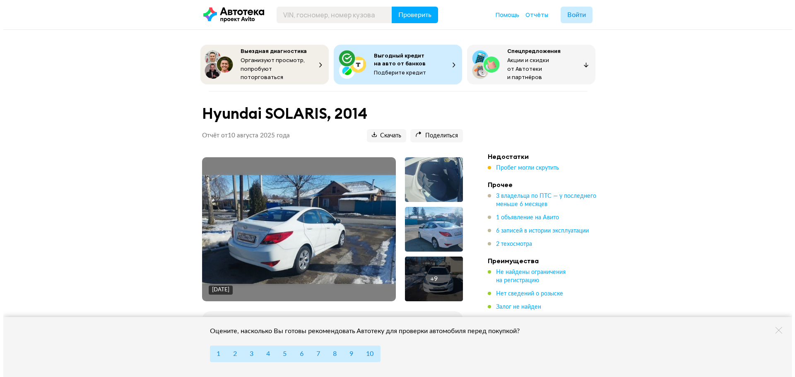
scroll to position [83, 0]
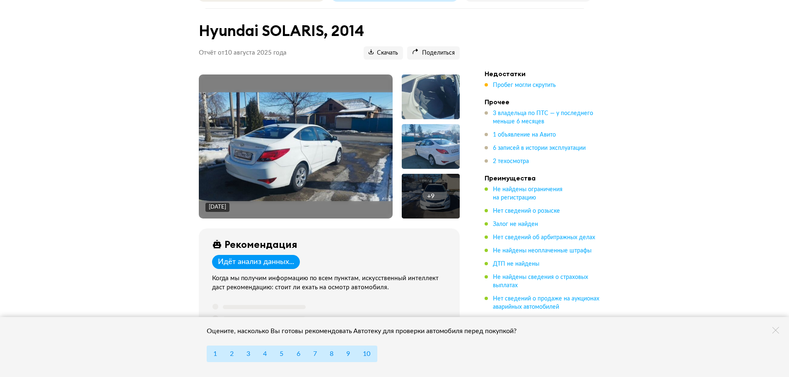
click at [318, 140] on img at bounding box center [296, 146] width 194 height 109
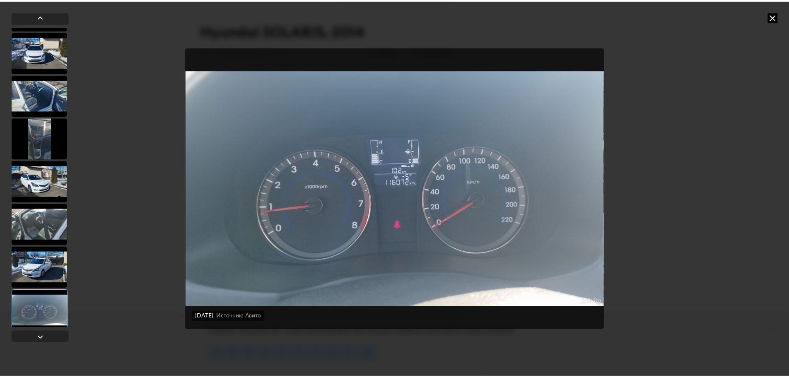
scroll to position [207, 0]
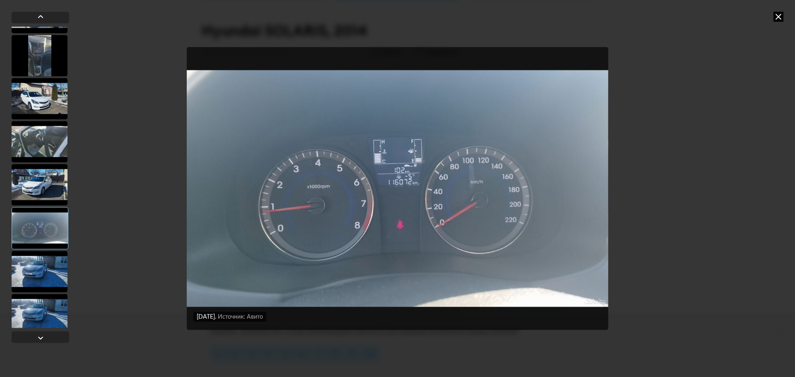
click at [57, 279] on div at bounding box center [40, 271] width 56 height 41
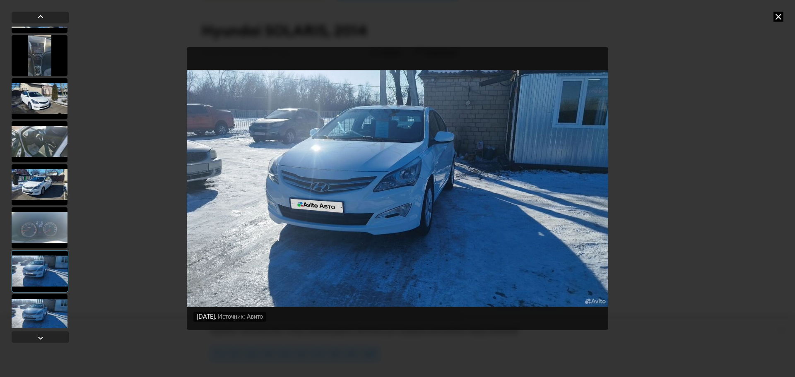
click at [45, 320] on div at bounding box center [40, 314] width 56 height 41
click at [48, 282] on div at bounding box center [40, 270] width 56 height 41
click at [42, 306] on div at bounding box center [40, 314] width 56 height 41
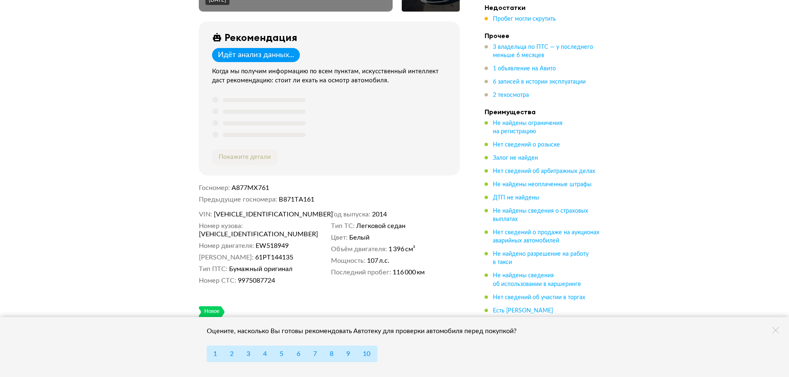
scroll to position [248, 0]
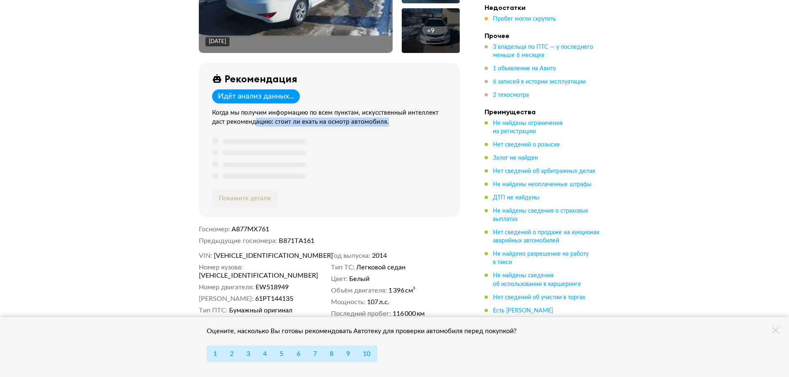
drag, startPoint x: 264, startPoint y: 120, endPoint x: 365, endPoint y: 134, distance: 102.3
click at [305, 128] on div "Рекомендация Идёт анализ данных... Когда мы получим информацию по всем пунктам,…" at bounding box center [329, 140] width 261 height 154
click at [415, 160] on div at bounding box center [331, 159] width 238 height 44
click at [362, 164] on div at bounding box center [331, 159] width 238 height 44
